Goal: Information Seeking & Learning: Learn about a topic

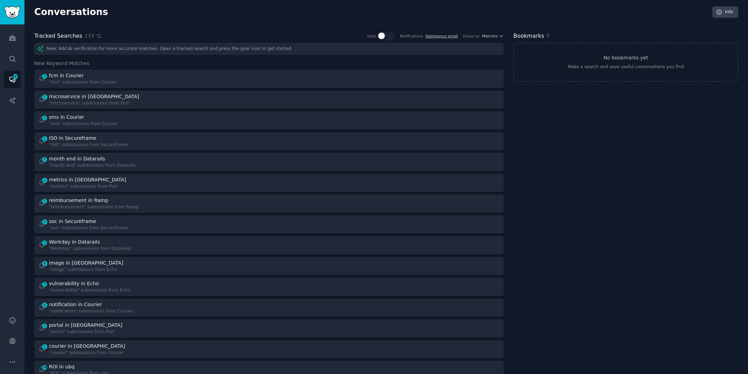
click at [97, 36] on icon at bounding box center [99, 36] width 5 height 5
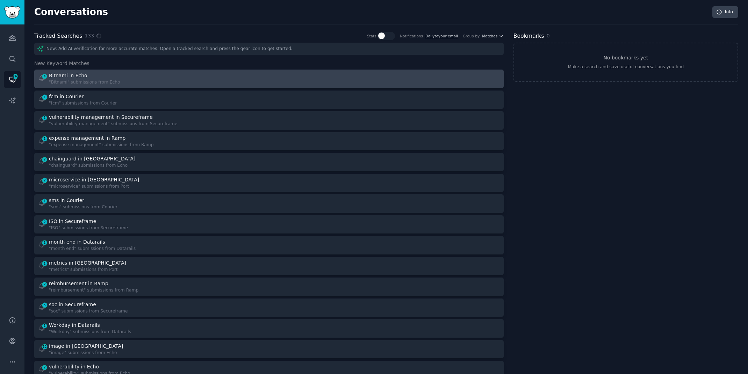
click at [211, 81] on div "4 Bitnami in Echo "Bitnami" submissions from Echo" at bounding box center [151, 79] width 226 height 14
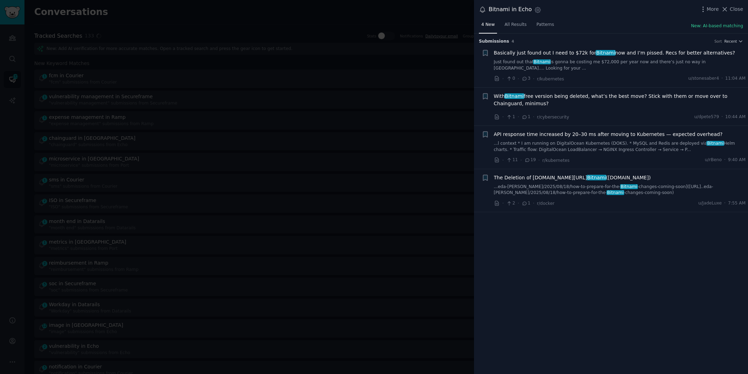
click at [676, 59] on link "Just found out that Bitnami is gonna be costing me $72,000 per year now and the…" at bounding box center [620, 65] width 252 height 12
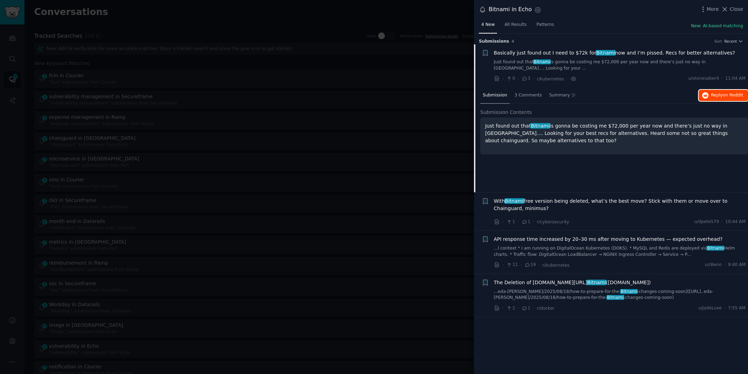
click at [710, 90] on button "Reply on Reddit" at bounding box center [723, 95] width 49 height 11
click at [207, 17] on div at bounding box center [374, 187] width 748 height 374
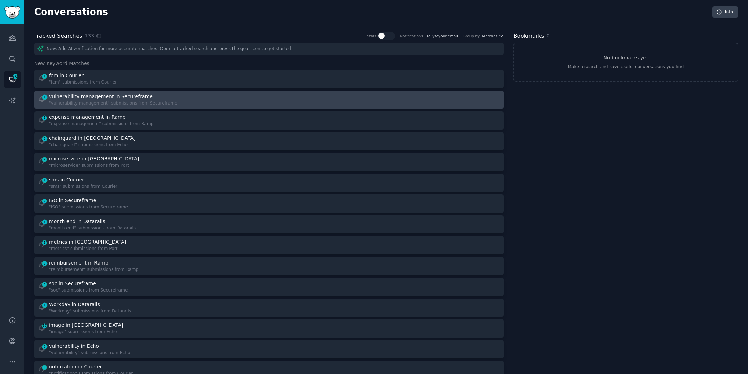
click at [166, 99] on div "vulnerability management in Secureframe" at bounding box center [113, 96] width 128 height 7
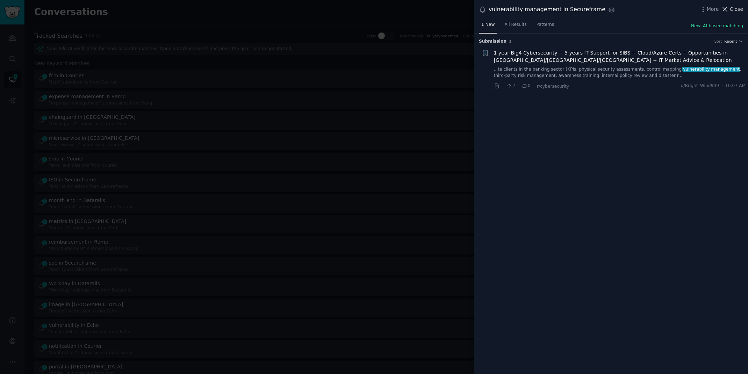
click at [732, 6] on span "Close" at bounding box center [736, 9] width 13 height 7
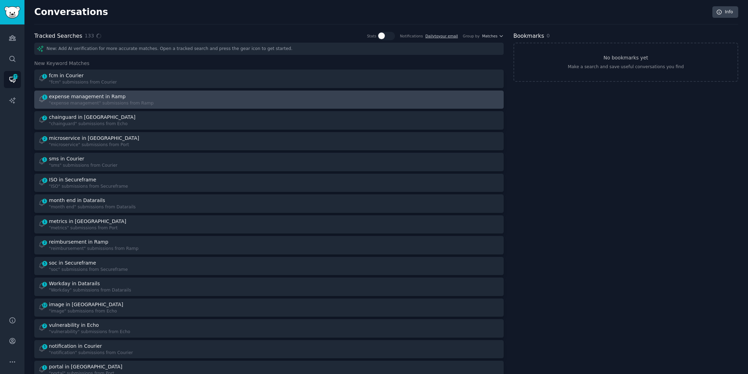
click at [289, 96] on div at bounding box center [387, 100] width 226 height 14
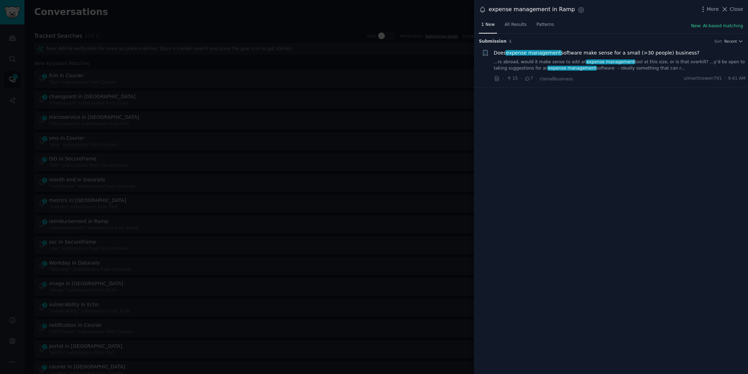
click at [663, 59] on link "...rs abroad, would it make sense to add an expense management tool at this siz…" at bounding box center [620, 65] width 252 height 12
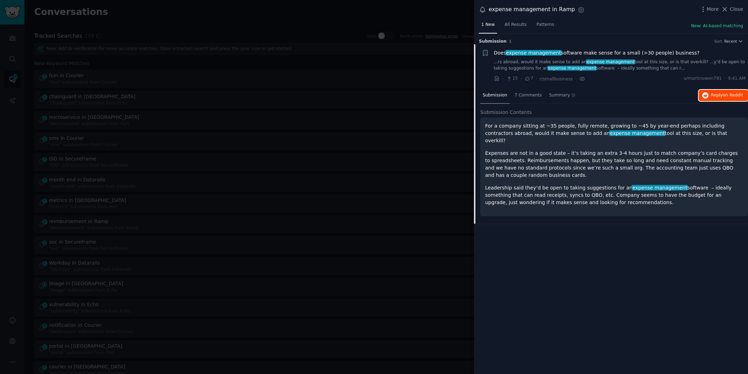
click at [718, 97] on span "Reply on Reddit" at bounding box center [727, 95] width 32 height 6
click at [279, 9] on div at bounding box center [374, 187] width 748 height 374
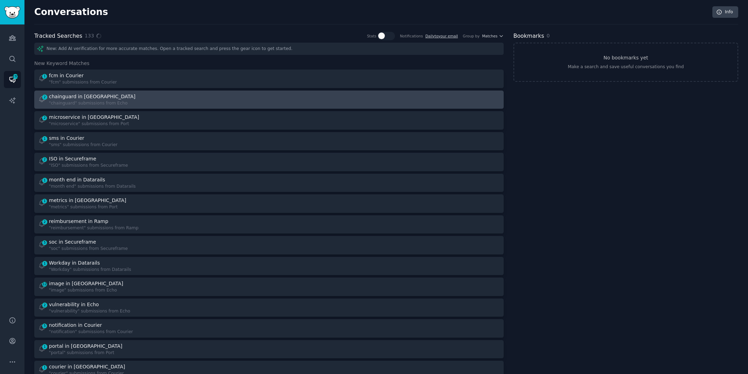
click at [207, 100] on div "2 chainguard in Echo "chainguard" submissions from Echo" at bounding box center [151, 100] width 226 height 14
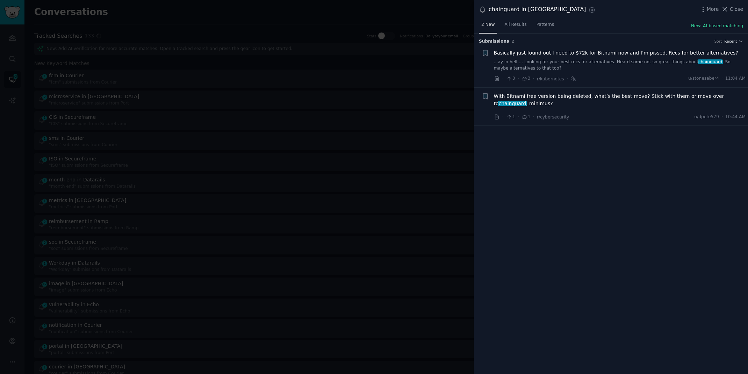
click at [664, 98] on span "With Bitnami free version being deleted, what’s the best move? Stick with them …" at bounding box center [620, 100] width 252 height 15
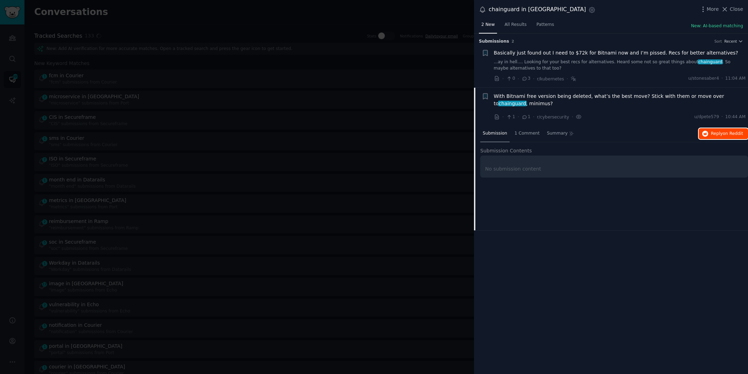
click at [725, 132] on span "on Reddit" at bounding box center [733, 133] width 20 height 5
click at [221, 15] on div at bounding box center [374, 187] width 748 height 374
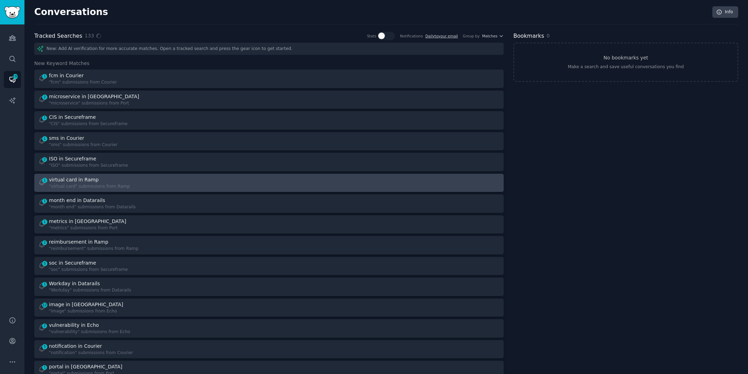
click at [182, 179] on div "1 virtual card in Ramp "virtual card" submissions from Ramp" at bounding box center [151, 183] width 226 height 14
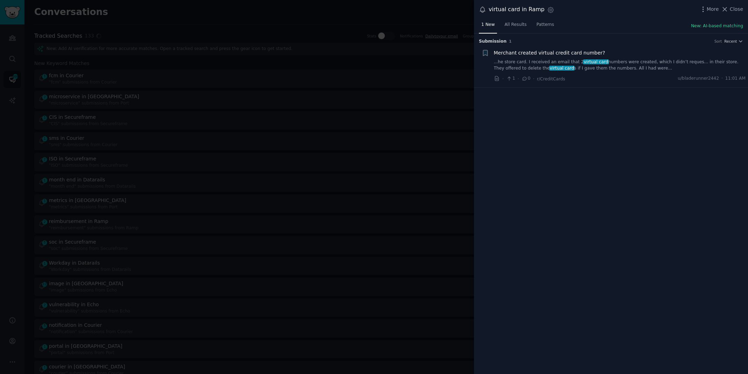
click at [635, 65] on link "...he store card. I received an email that 2 virtual card numbers were created,…" at bounding box center [620, 65] width 252 height 12
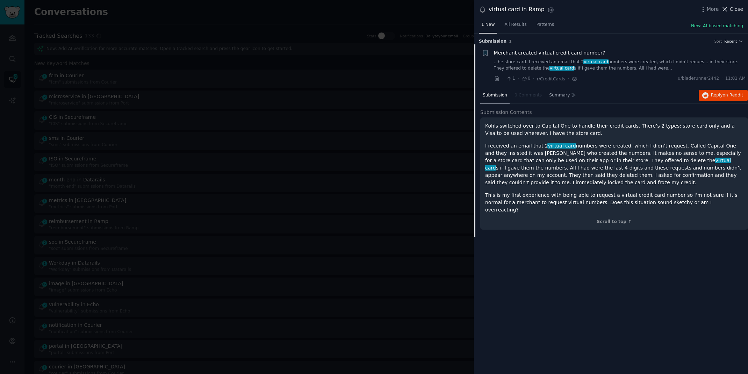
click at [732, 6] on span "Close" at bounding box center [736, 9] width 13 height 7
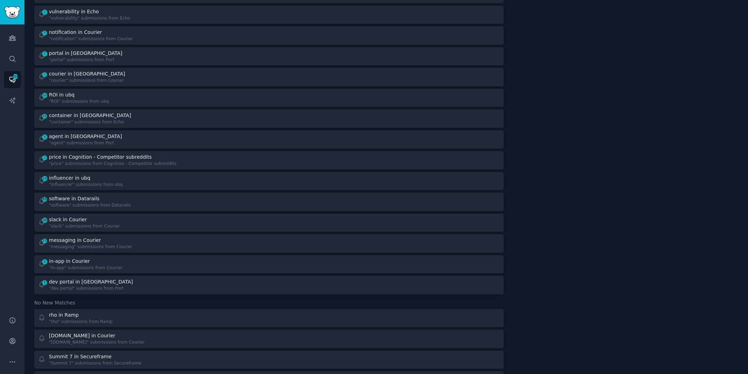
scroll to position [317, 0]
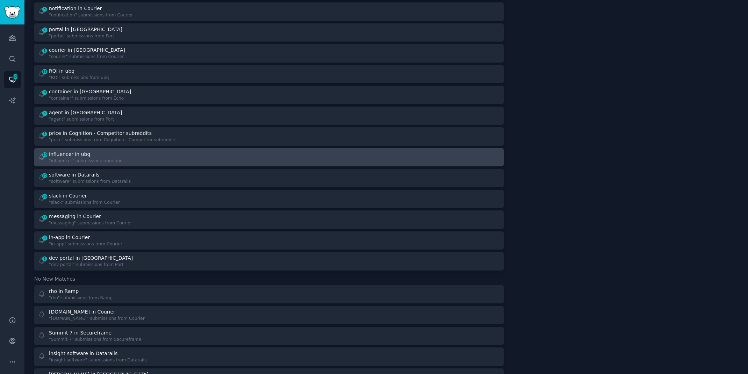
click at [174, 160] on div "19 influencer in ubq "influencer" submissions from ubq" at bounding box center [151, 158] width 226 height 14
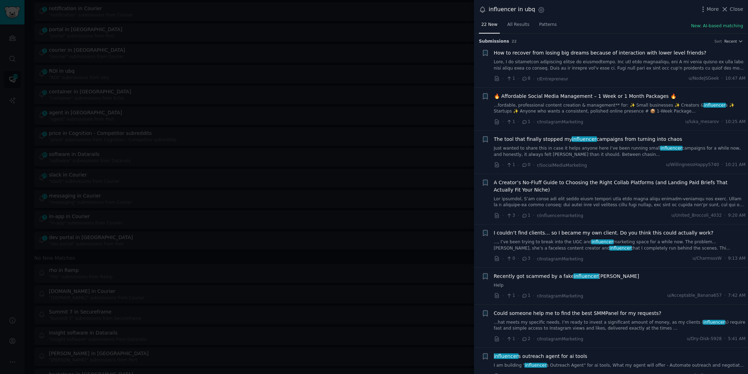
click at [551, 278] on span "Recently got scammed by a fake influencer [PERSON_NAME]" at bounding box center [566, 276] width 145 height 7
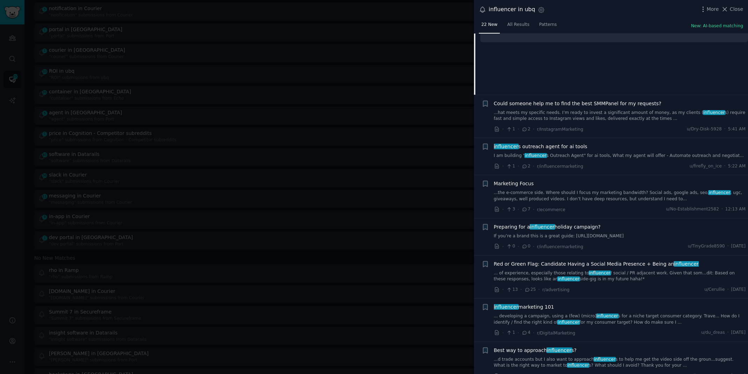
scroll to position [313, 0]
click at [541, 354] on div "Best way to approach influencer s? ...d trade accounts but I also want to appro…" at bounding box center [620, 359] width 252 height 22
click at [539, 358] on link "...d trade accounts but I also want to approach influencer s to help me get the…" at bounding box center [620, 364] width 252 height 12
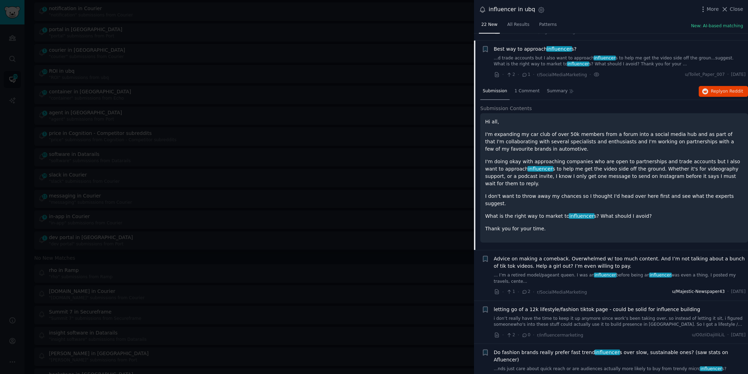
scroll to position [517, 0]
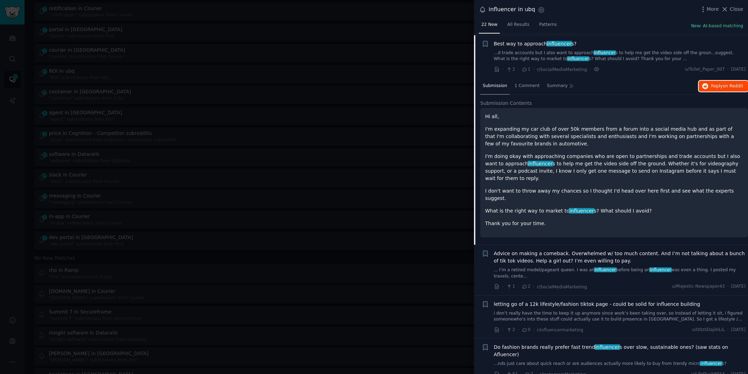
click at [707, 84] on icon "button" at bounding box center [706, 86] width 6 height 6
click at [16, 133] on div at bounding box center [374, 187] width 748 height 374
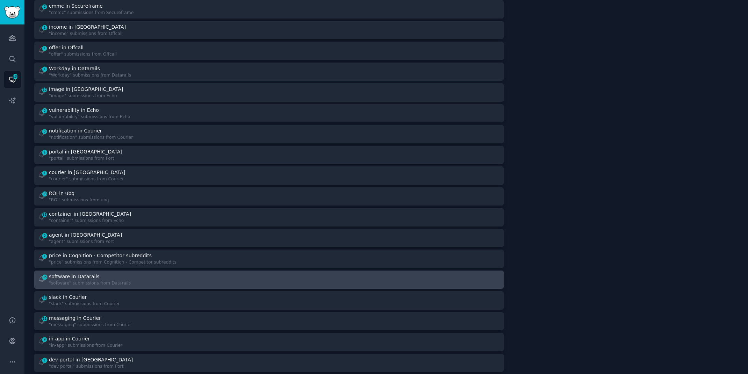
scroll to position [142, 0]
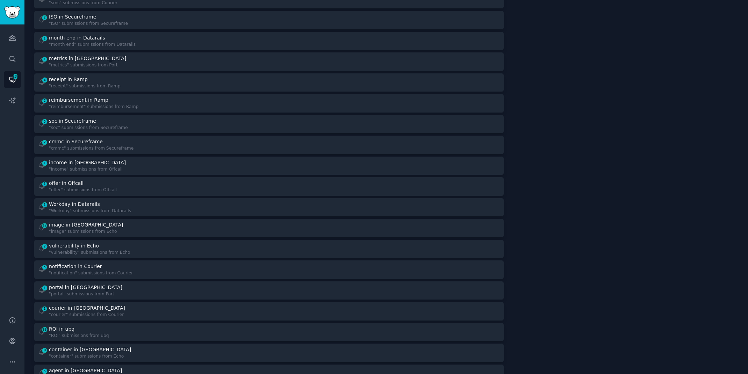
click at [129, 150] on div ""cmmc" submissions from Secureframe" at bounding box center [91, 148] width 85 height 6
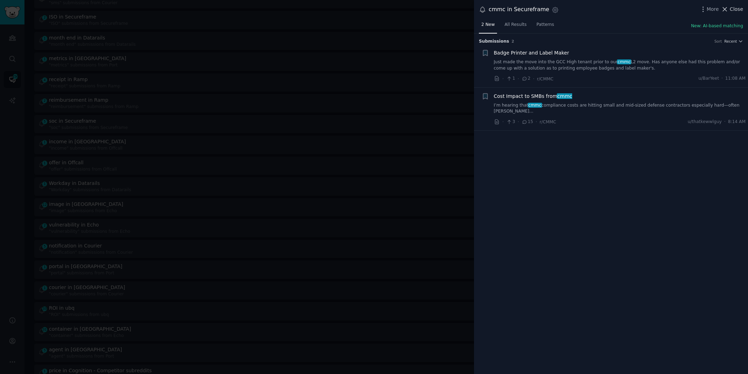
click at [732, 10] on span "Close" at bounding box center [736, 9] width 13 height 7
